Goal: Navigation & Orientation: Go to known website

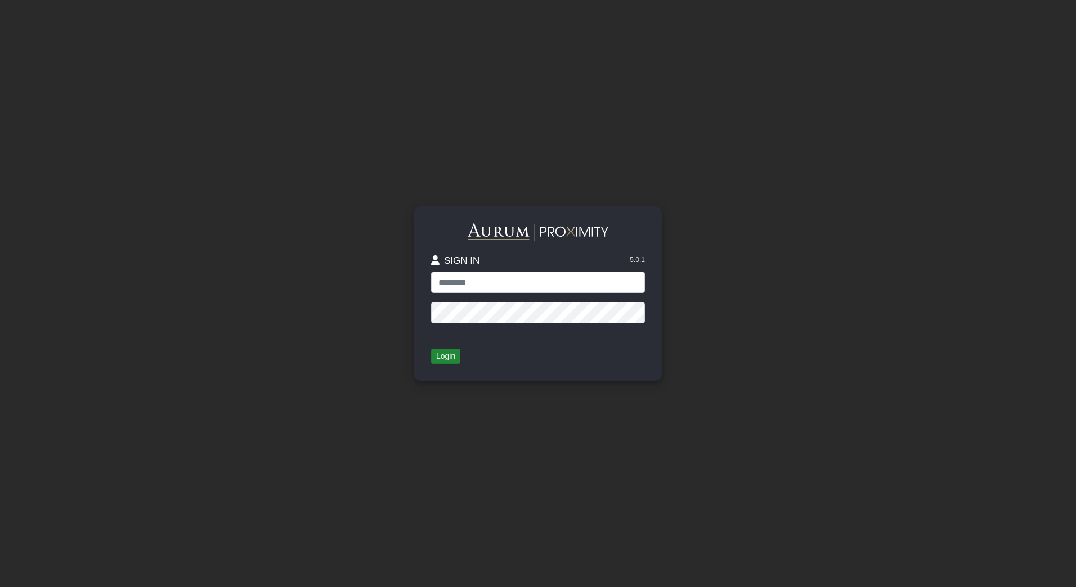
type input "**********"
click at [448, 357] on button "Login" at bounding box center [445, 357] width 29 height 16
